Goal: Find specific page/section: Find specific page/section

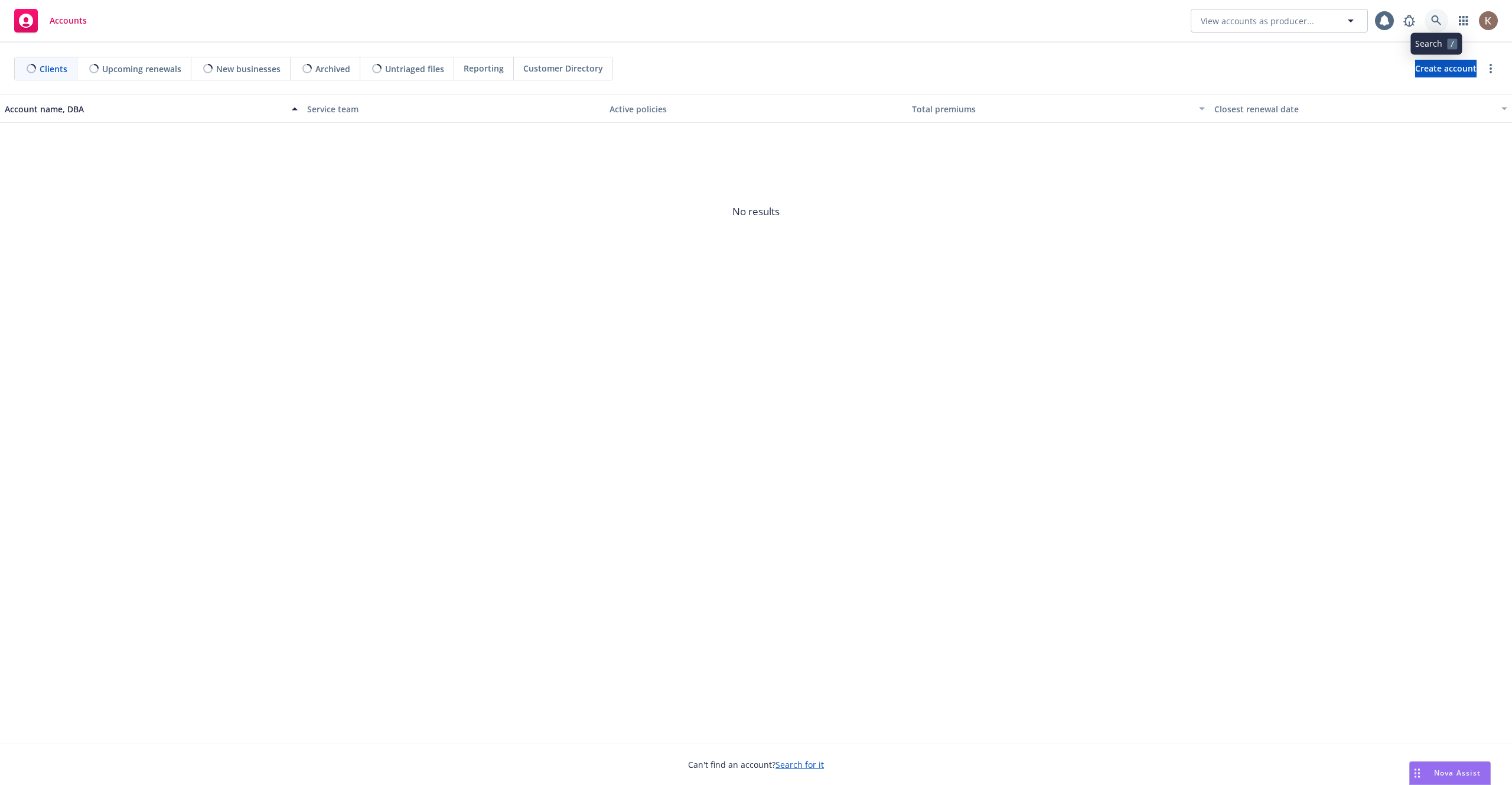
click at [1440, 27] on link at bounding box center [1436, 20] width 24 height 24
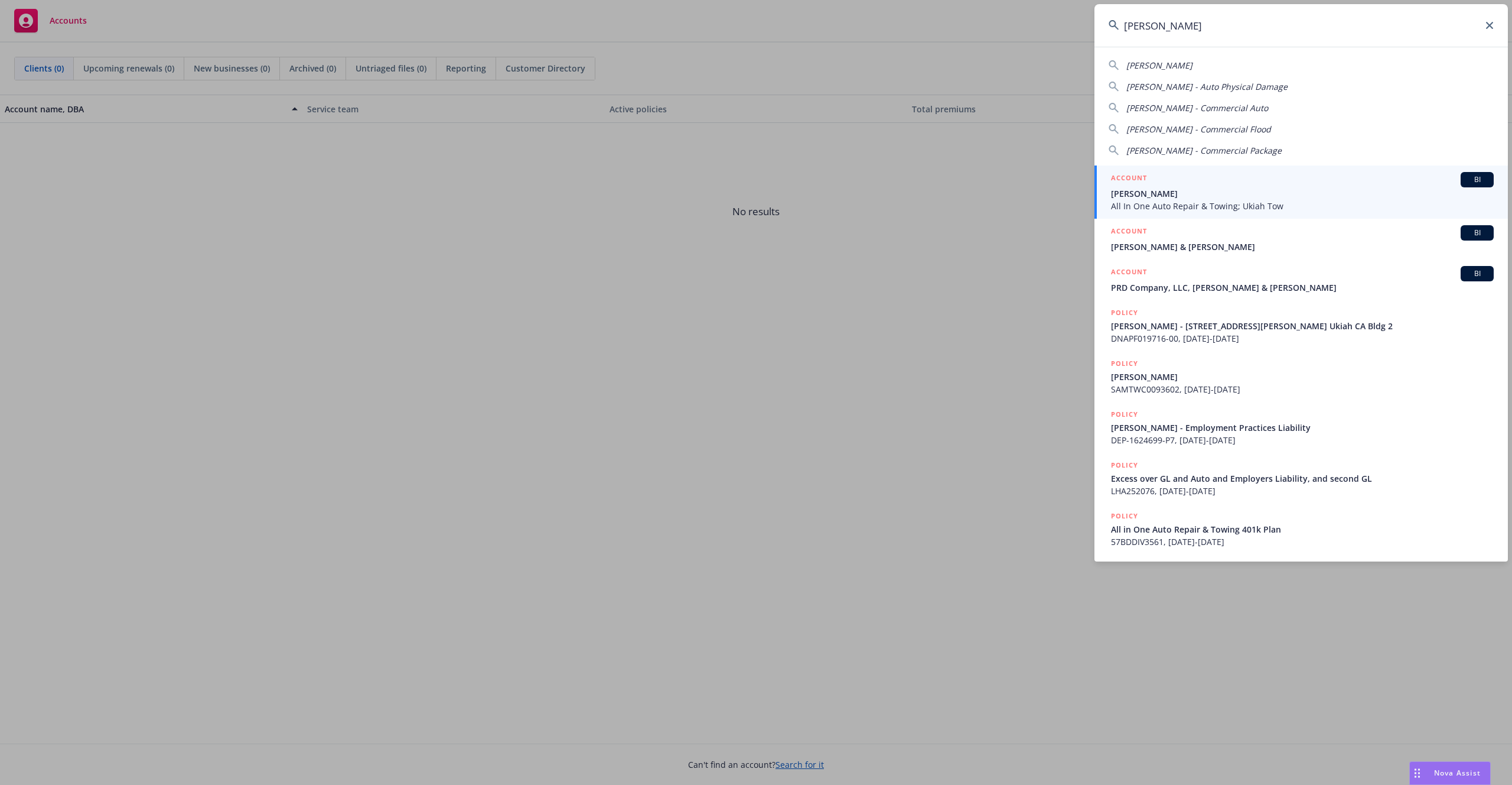
type input "[PERSON_NAME]"
click at [1288, 201] on span "All In One Auto Repair & Towing; Ukiah Tow" at bounding box center [1302, 206] width 383 height 12
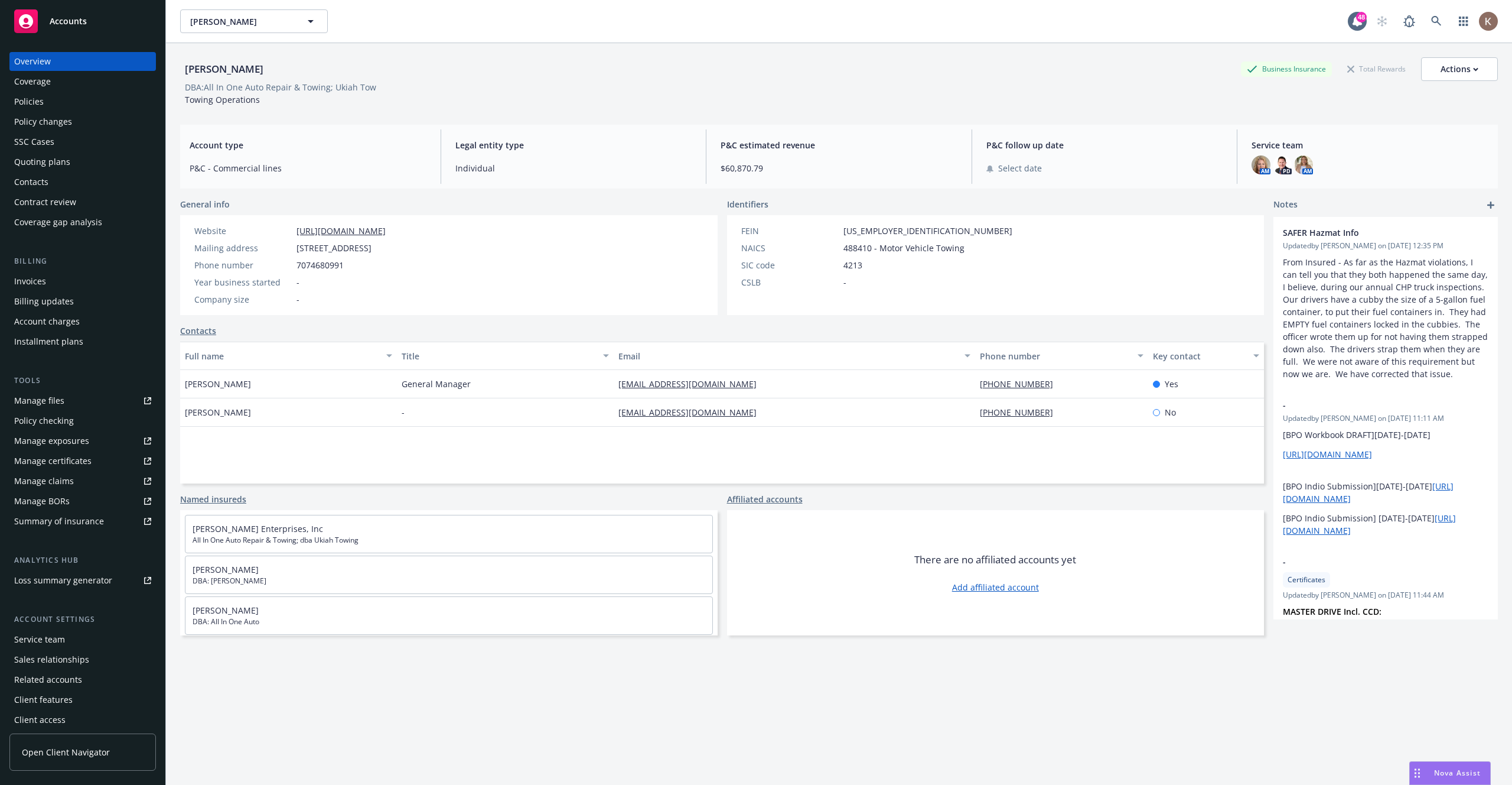
click at [44, 176] on div "Contacts" at bounding box center [32, 182] width 34 height 19
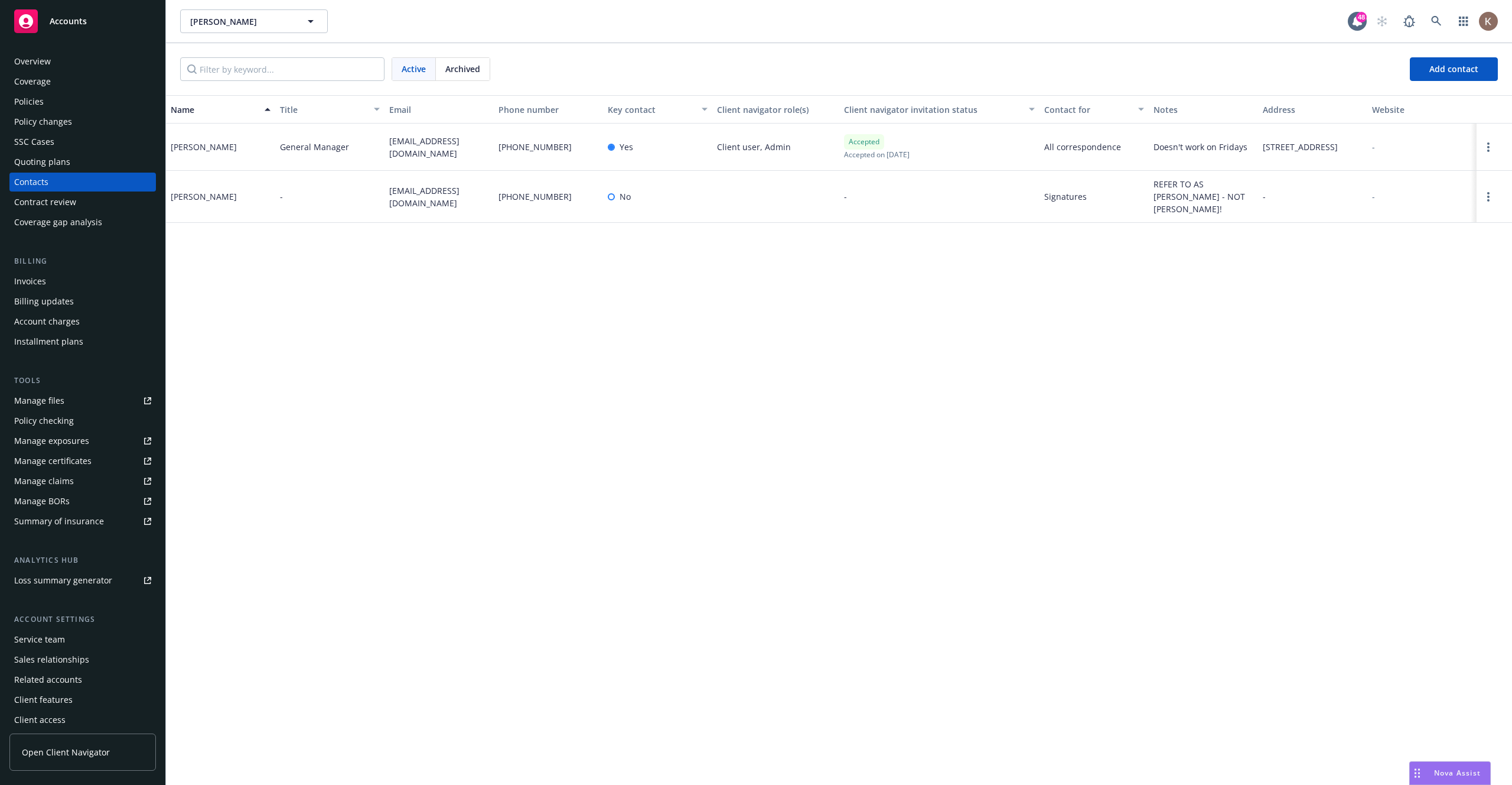
click at [68, 460] on div "Manage certificates" at bounding box center [53, 461] width 77 height 19
click at [95, 755] on span "Open Client Navigator" at bounding box center [65, 751] width 88 height 12
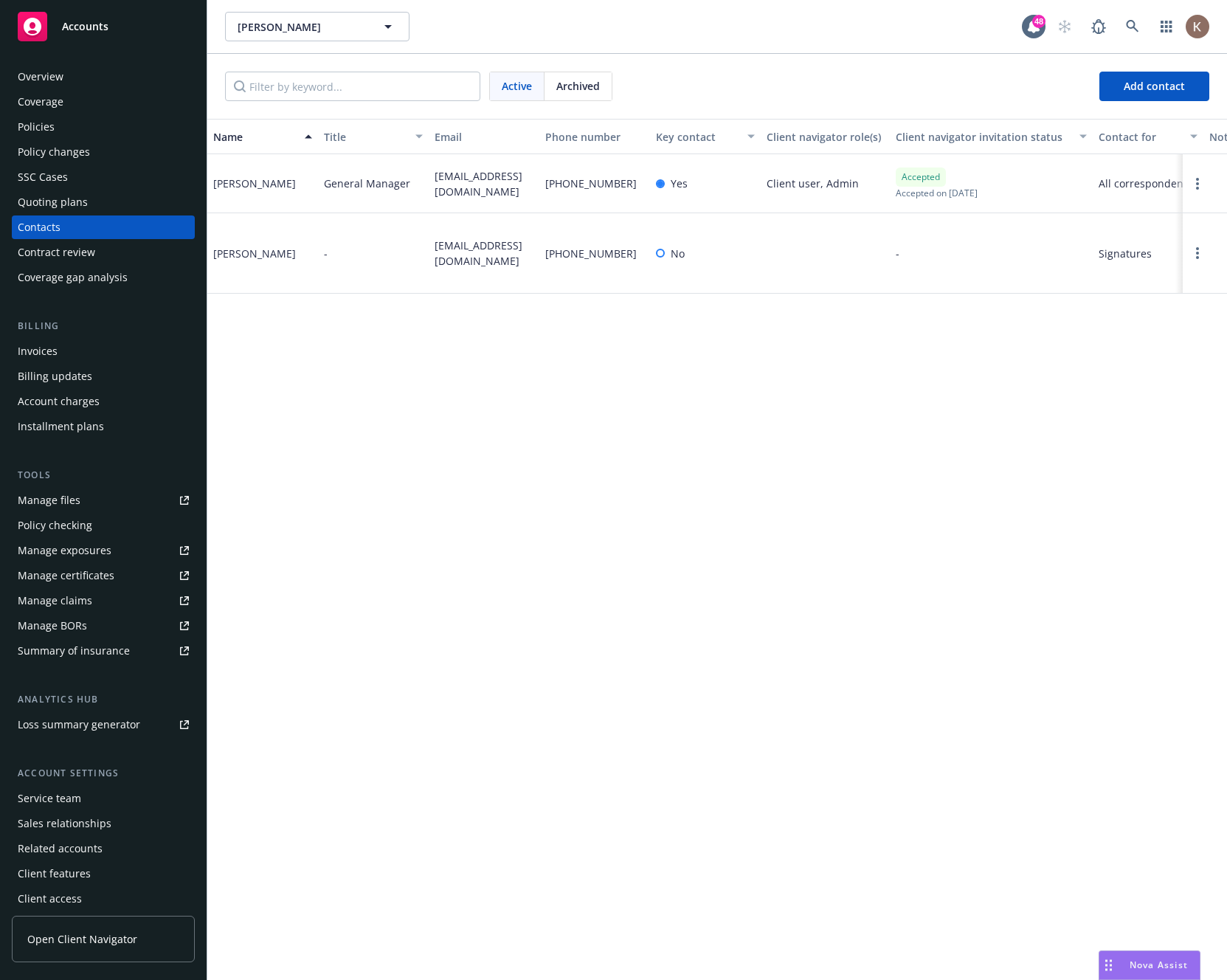
click at [1010, 509] on div "Name Title Email Phone number Key contact Client navigator role(s) Client navig…" at bounding box center [717, 550] width 1019 height 861
click at [946, 433] on div "Name Title Email Phone number Key contact Client navigator role(s) Client navig…" at bounding box center [717, 550] width 1019 height 861
click at [763, 384] on div "Name Title Email Phone number Key contact Client navigator role(s) Client navig…" at bounding box center [717, 550] width 1019 height 861
click at [984, 476] on div "Name Title Email Phone number Key contact Client navigator role(s) Client navig…" at bounding box center [717, 550] width 1019 height 861
click at [112, 931] on span "Open Client Navigator" at bounding box center [81, 938] width 110 height 15
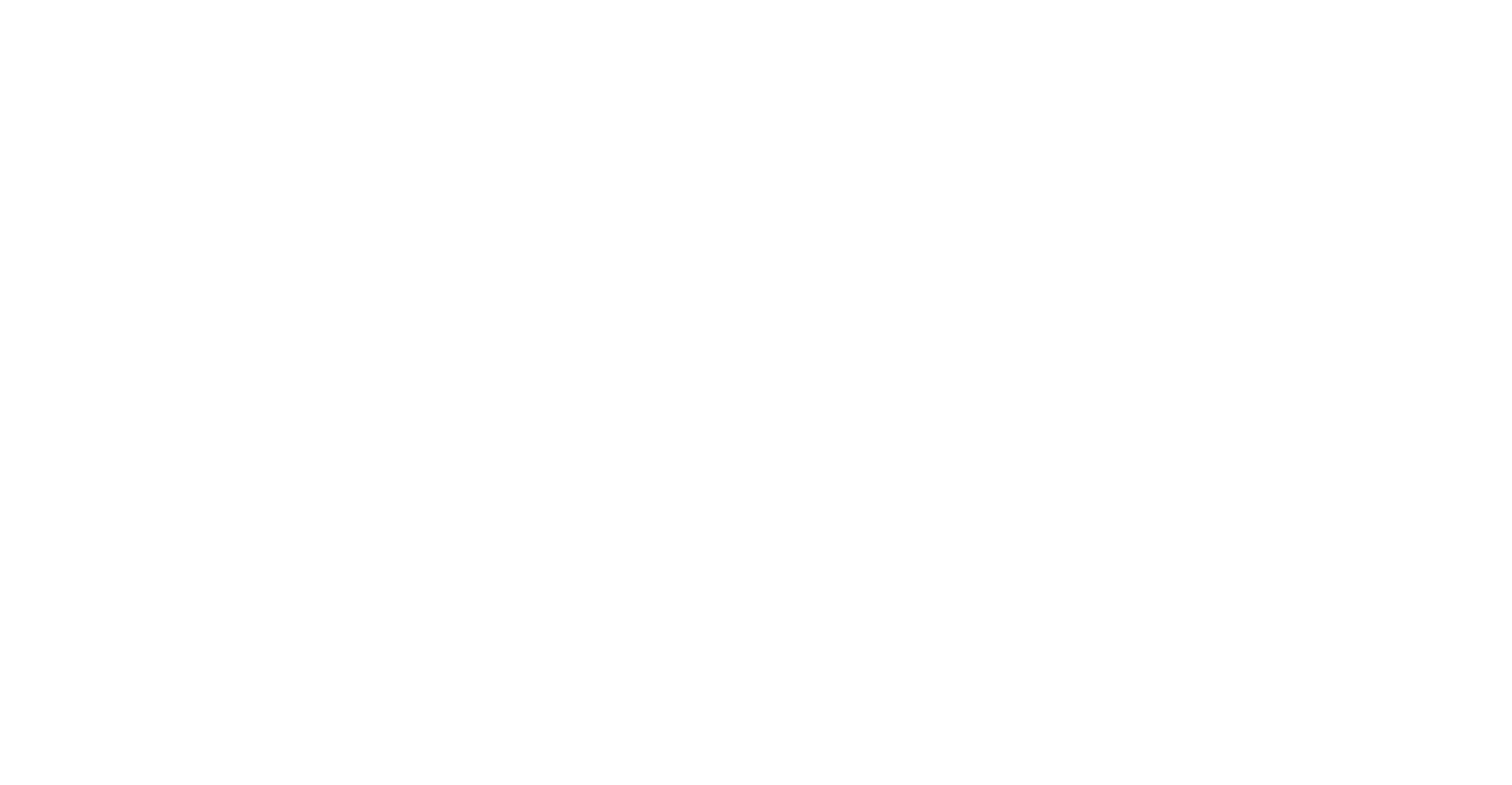
click at [900, 0] on html "/346621b1-6fcd-4caa-ac7b-42f99aaf21e3?impersonate=true" at bounding box center [756, 0] width 1512 height 0
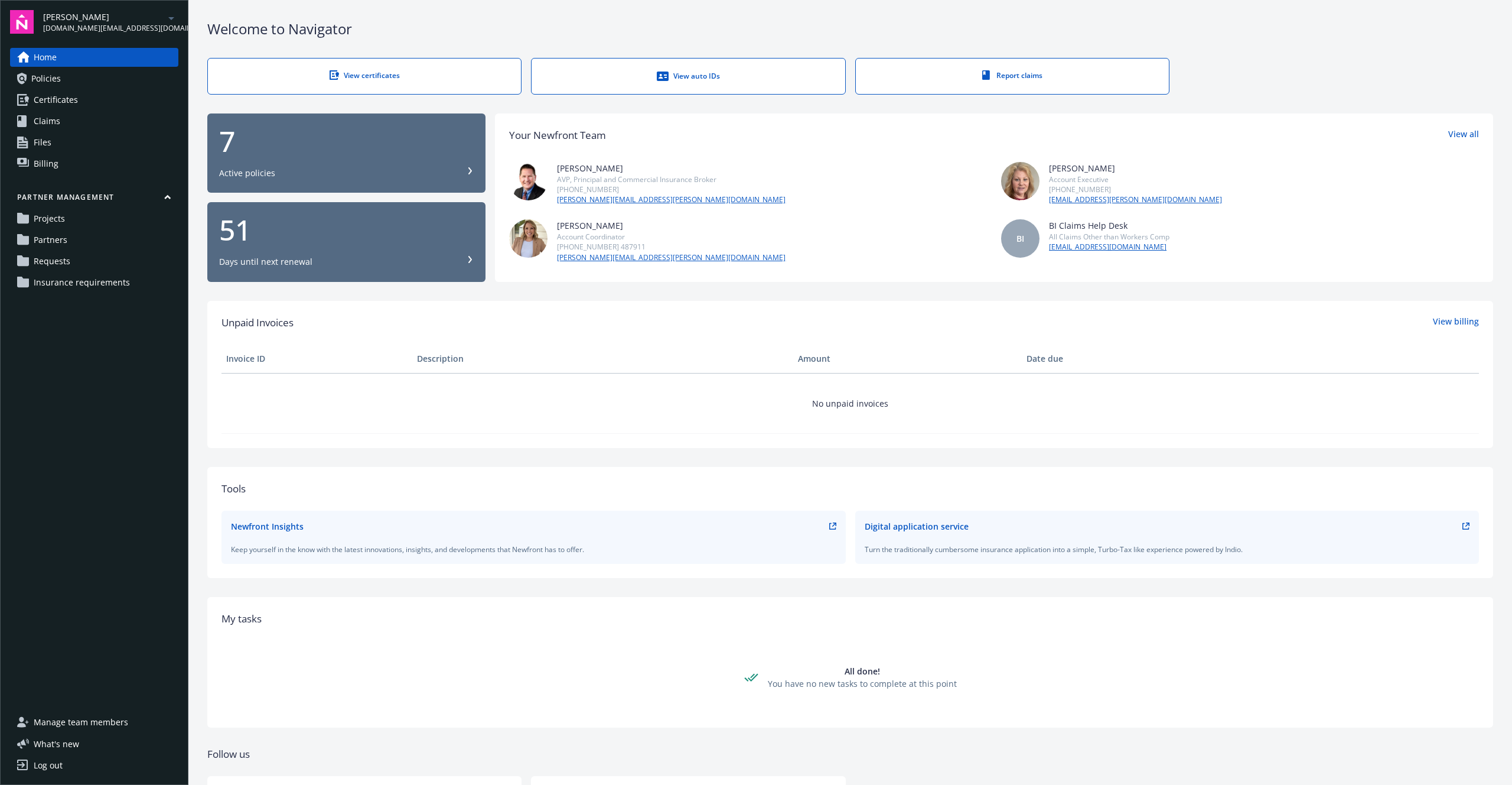
click at [90, 103] on link "Certificates" at bounding box center [94, 100] width 168 height 19
